Goal: Task Accomplishment & Management: Use online tool/utility

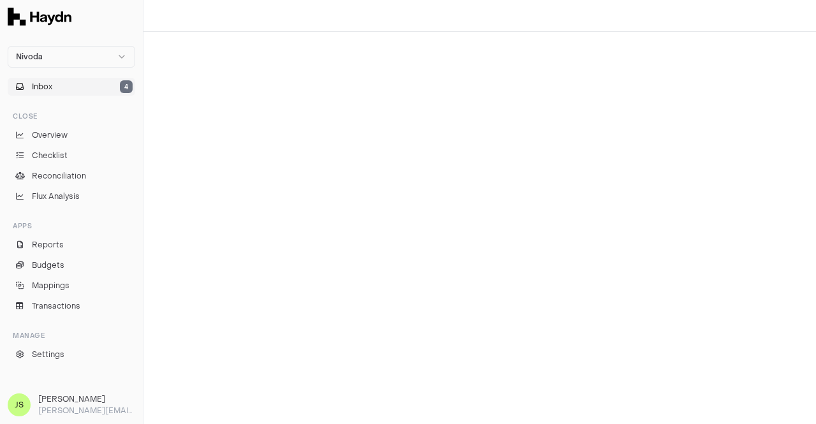
click at [78, 84] on button "Inbox 4" at bounding box center [72, 87] width 128 height 18
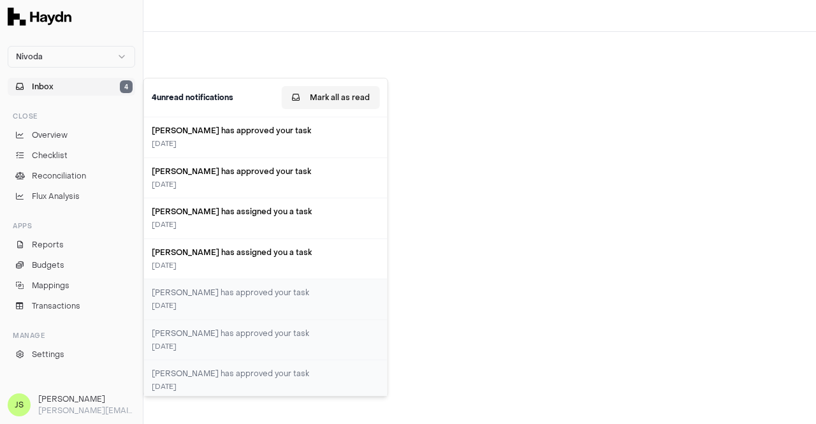
click at [358, 100] on button "Mark all as read" at bounding box center [331, 97] width 98 height 23
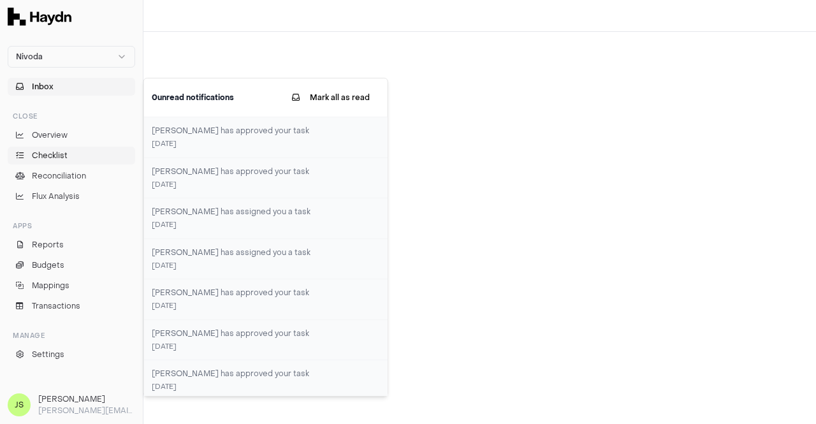
click at [55, 159] on span "Checklist" at bounding box center [50, 155] width 36 height 11
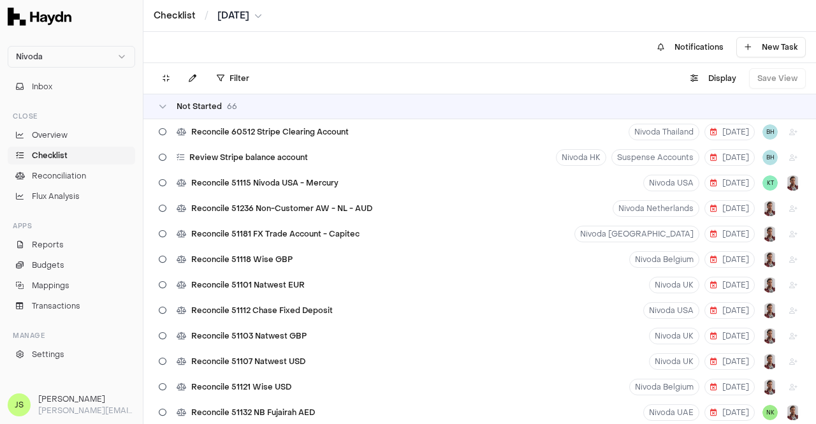
click at [242, 14] on html "Nivoda Inbox Close Overview Checklist Reconciliation Flux Analysis Apps Reports…" at bounding box center [408, 212] width 816 height 424
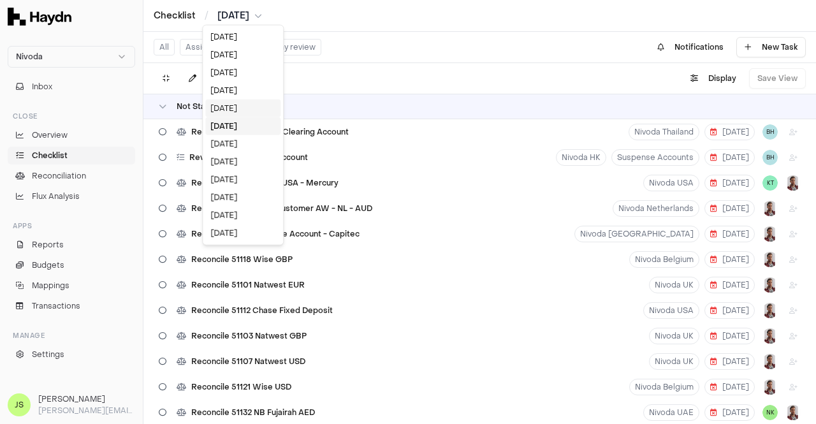
click at [233, 105] on div "[DATE]" at bounding box center [242, 108] width 75 height 18
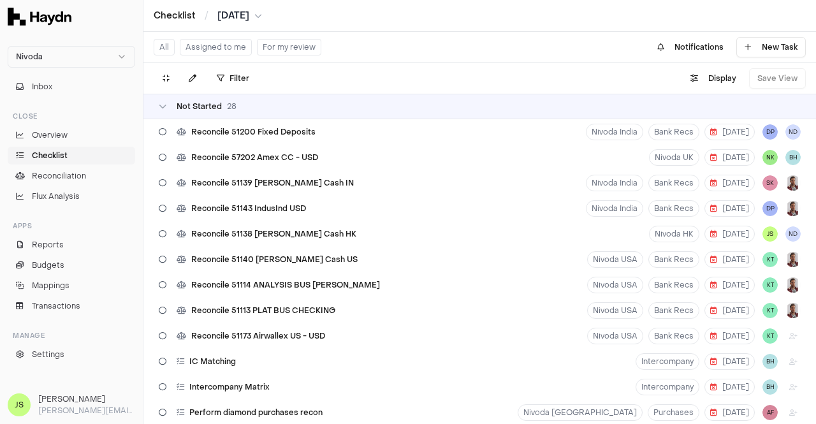
click at [210, 43] on button "Assigned to me" at bounding box center [216, 47] width 72 height 17
